Goal: Information Seeking & Learning: Learn about a topic

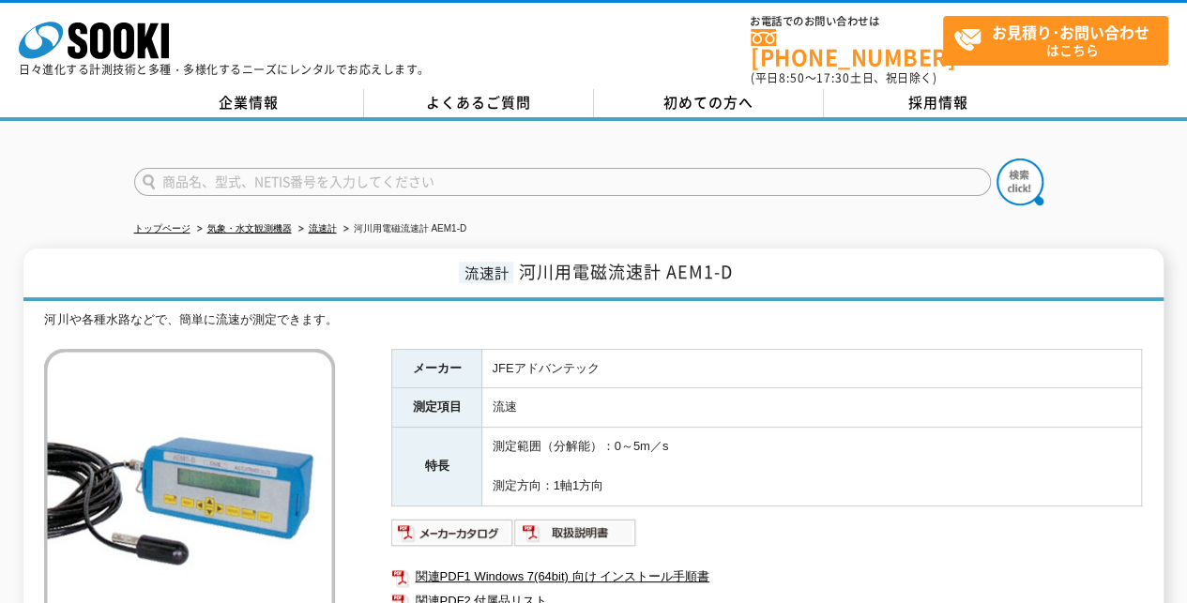
click at [861, 311] on div "河川や各種水路などで、簡単に流速が測定できます。" at bounding box center [593, 321] width 1098 height 20
click at [96, 45] on icon at bounding box center [100, 41] width 21 height 37
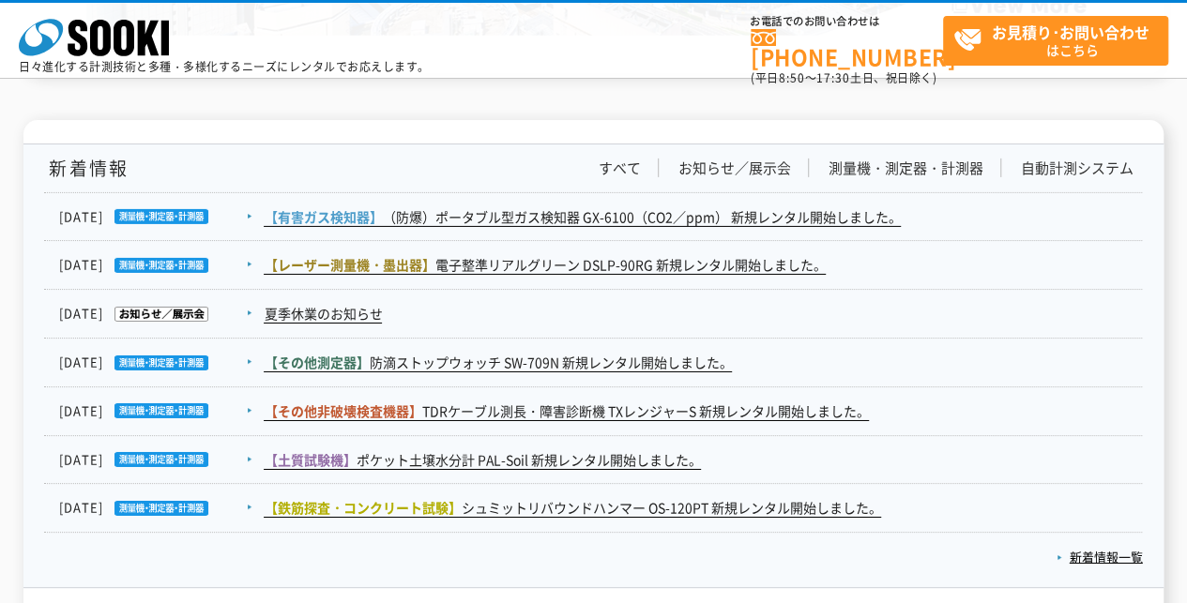
scroll to position [3287, 0]
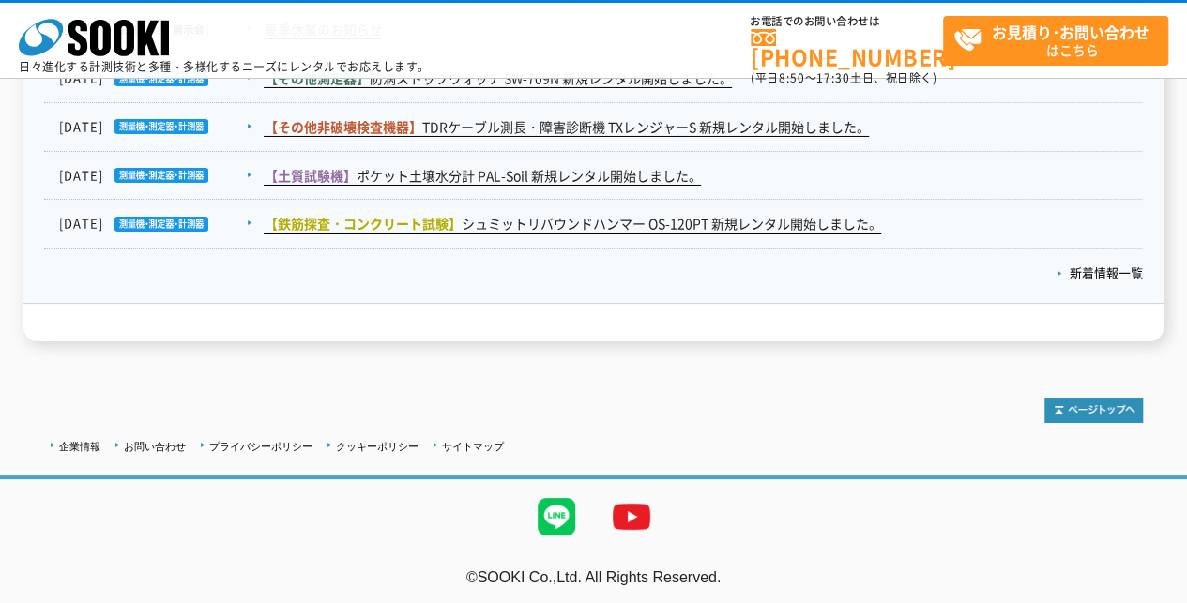
click at [74, 443] on link "企業情報" at bounding box center [79, 446] width 41 height 11
